Goal: Task Accomplishment & Management: Manage account settings

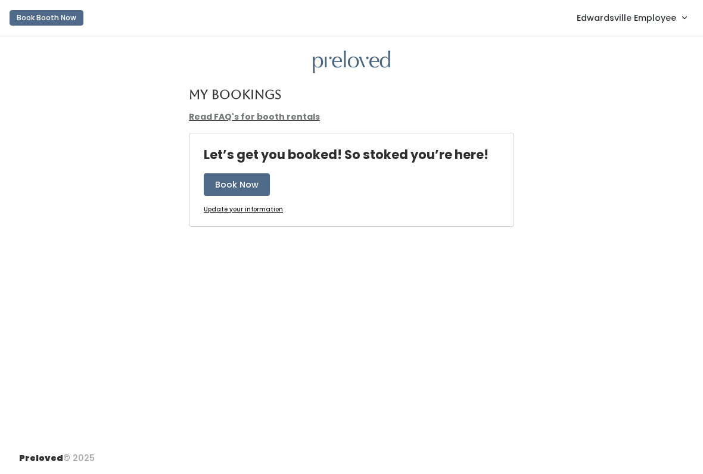
click at [615, 23] on span "Edwardsville Employee" at bounding box center [627, 17] width 100 height 13
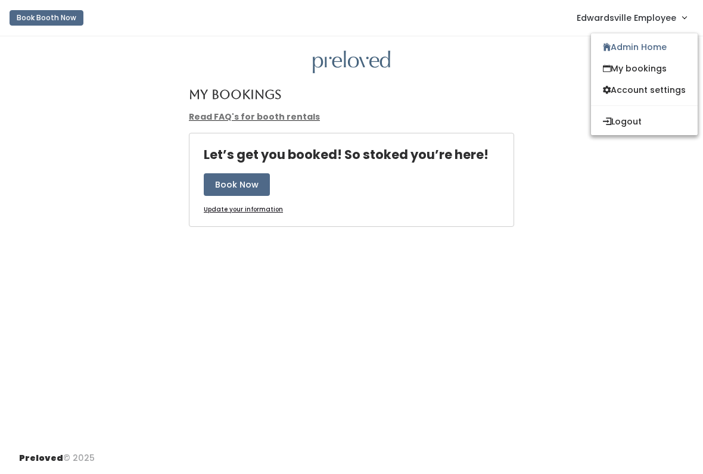
click at [641, 49] on link "Admin Home" at bounding box center [644, 46] width 107 height 21
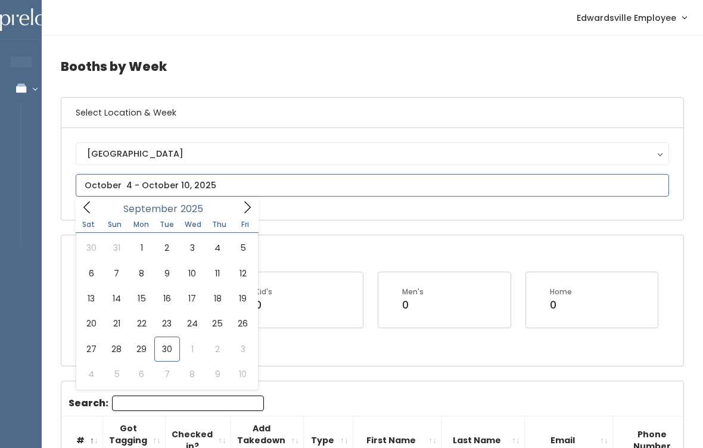
click at [251, 200] on span at bounding box center [247, 207] width 23 height 18
click at [250, 201] on icon at bounding box center [247, 207] width 13 height 13
type input "November 29 to December 5"
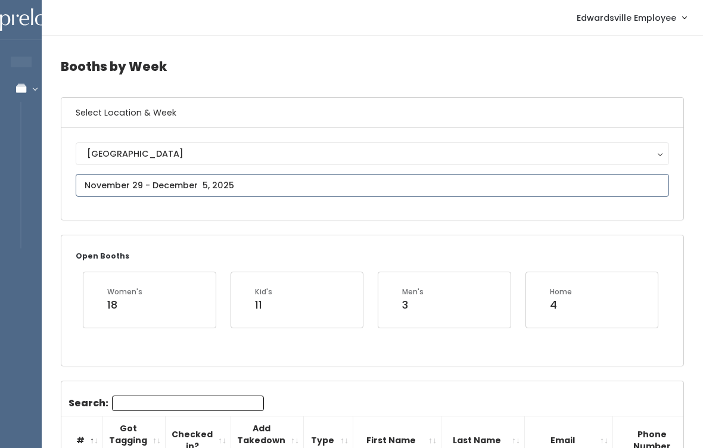
click at [282, 182] on input "text" at bounding box center [372, 185] width 593 height 23
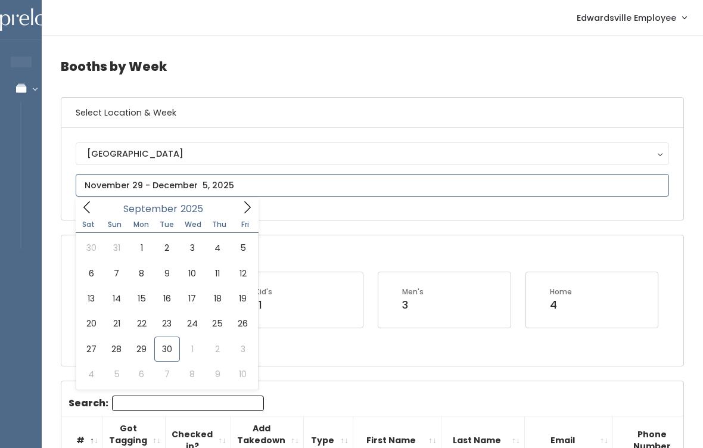
click at [245, 203] on icon at bounding box center [247, 207] width 13 height 13
click at [243, 206] on icon at bounding box center [247, 207] width 13 height 13
type input "November 22 to November 28"
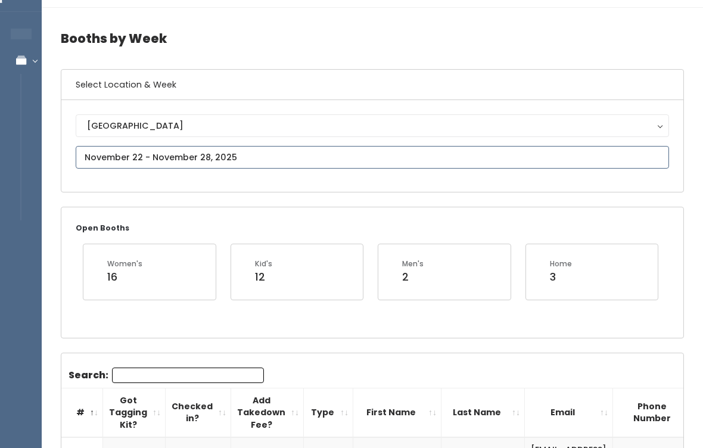
click at [273, 152] on input "text" at bounding box center [372, 158] width 593 height 23
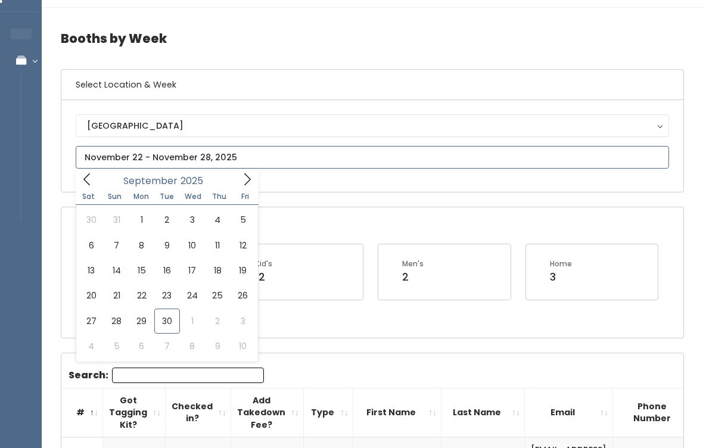
click at [244, 183] on icon at bounding box center [247, 179] width 13 height 13
click at [250, 186] on span at bounding box center [247, 179] width 23 height 18
type input "November 15 to November 21"
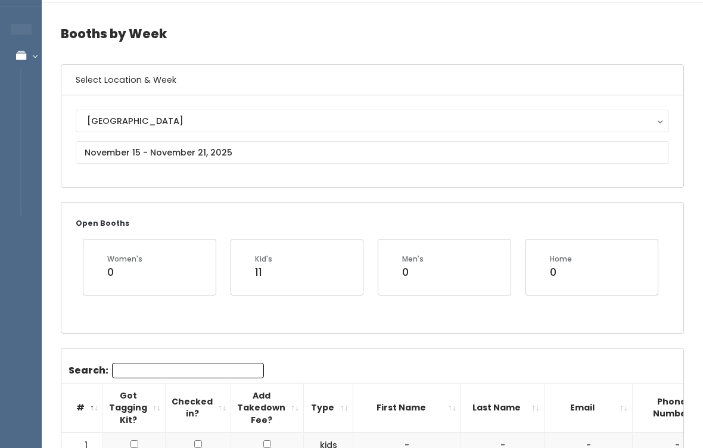
scroll to position [26, 0]
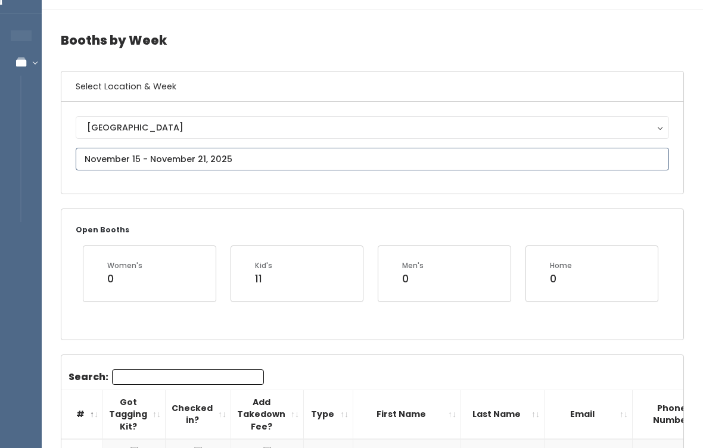
click at [312, 156] on input "text" at bounding box center [372, 159] width 593 height 23
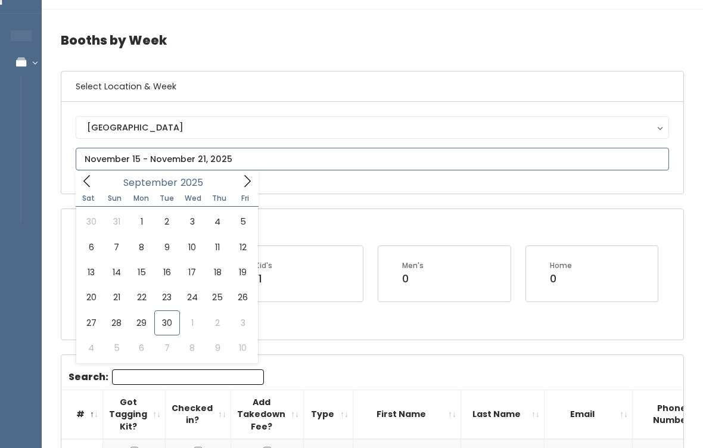
click at [244, 178] on icon at bounding box center [247, 181] width 13 height 13
click at [246, 185] on icon at bounding box center [247, 181] width 13 height 13
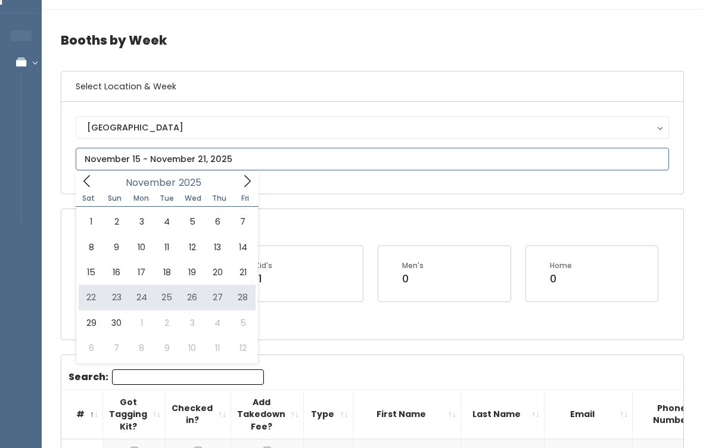
type input "[DATE] to [DATE]"
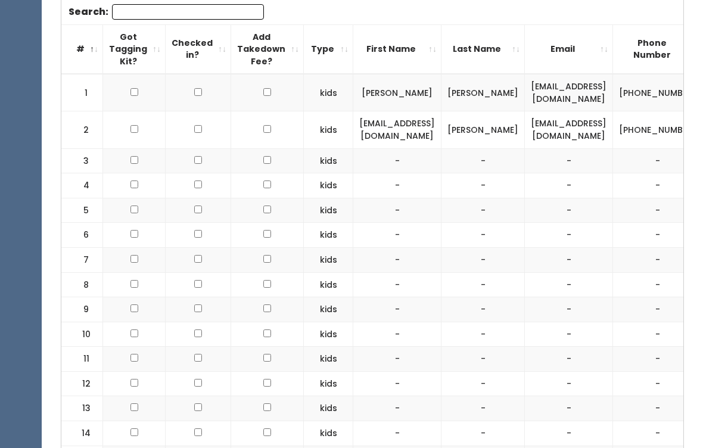
scroll to position [391, 0]
